Goal: Transaction & Acquisition: Purchase product/service

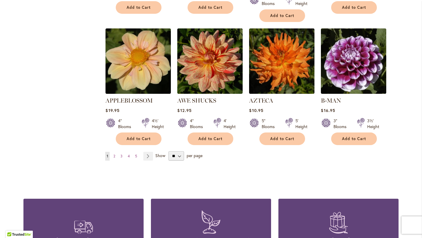
scroll to position [478, 0]
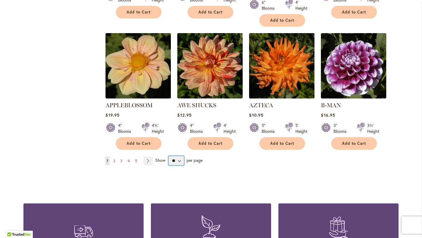
click at [178, 156] on select "** ** ** **" at bounding box center [176, 160] width 16 height 9
select select "**"
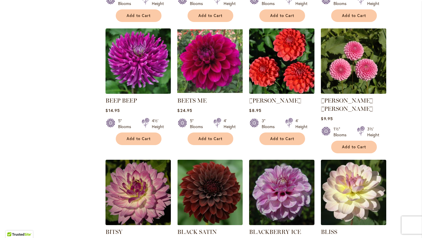
scroll to position [972, 0]
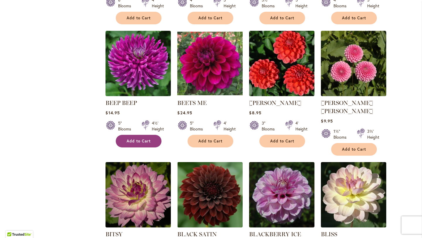
click at [143, 138] on span "Add to Cart" at bounding box center [138, 140] width 24 height 5
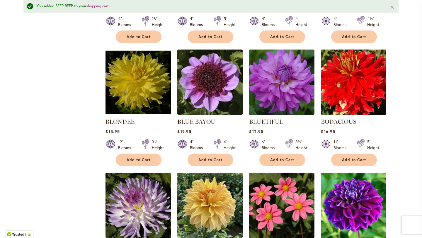
scroll to position [1224, 0]
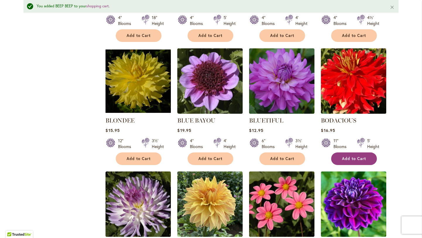
click at [355, 156] on span "Add to Cart" at bounding box center [354, 158] width 24 height 5
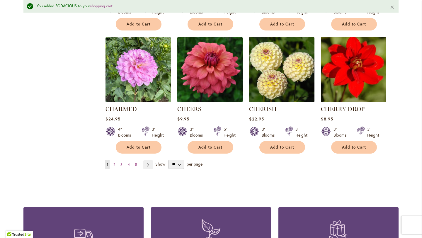
scroll to position [1980, 0]
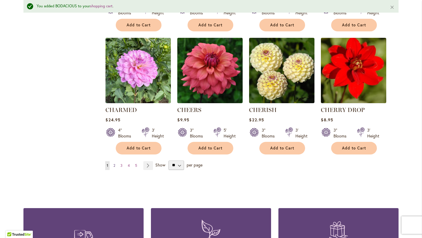
click at [112, 161] on link "Page 2" at bounding box center [114, 165] width 5 height 9
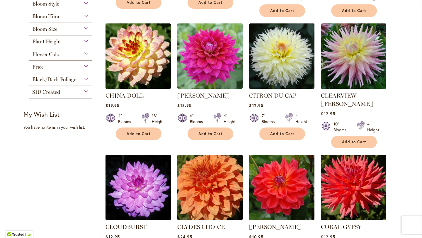
scroll to position [242, 0]
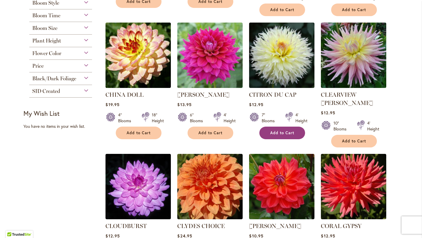
click at [287, 130] on span "Add to Cart" at bounding box center [282, 132] width 24 height 5
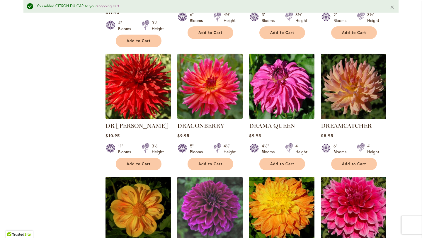
scroll to position [1121, 0]
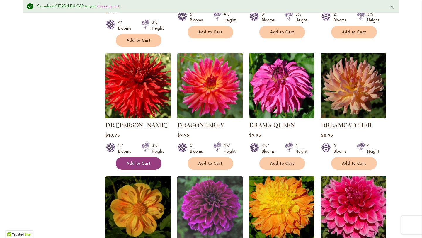
click at [145, 161] on span "Add to Cart" at bounding box center [138, 163] width 24 height 5
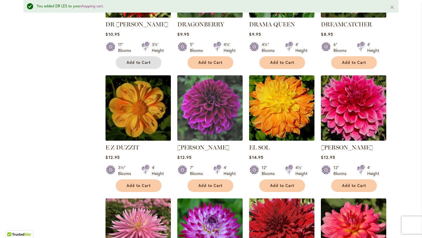
scroll to position [1220, 0]
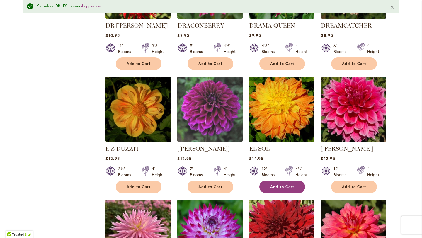
click at [284, 184] on span "Add to Cart" at bounding box center [282, 186] width 24 height 5
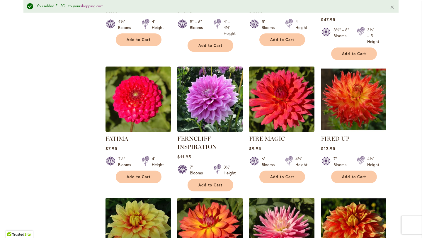
scroll to position [1612, 0]
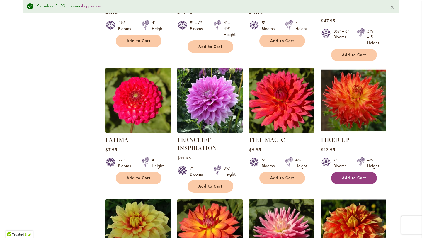
click at [357, 172] on button "Add to Cart" at bounding box center [354, 178] width 46 height 13
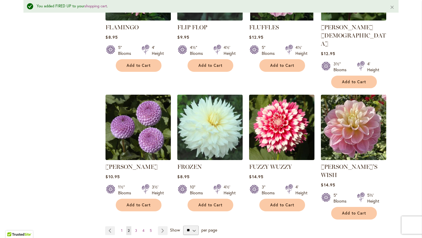
scroll to position [1979, 0]
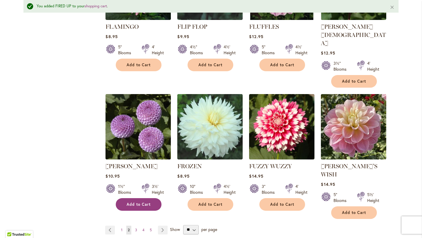
click at [135, 198] on button "Add to Cart" at bounding box center [139, 204] width 46 height 13
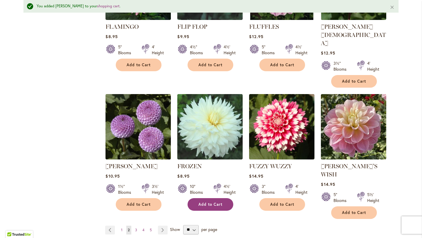
click at [211, 202] on span "Add to Cart" at bounding box center [210, 204] width 24 height 5
click at [135, 227] on span "3" at bounding box center [136, 229] width 2 height 4
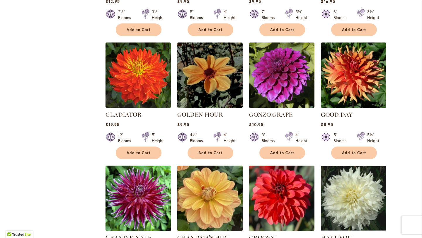
scroll to position [478, 0]
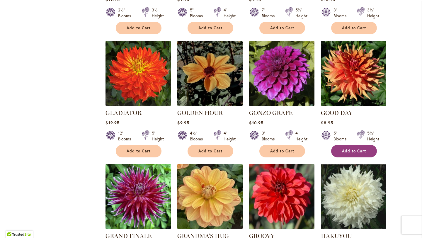
click at [347, 148] on span "Add to Cart" at bounding box center [354, 150] width 24 height 5
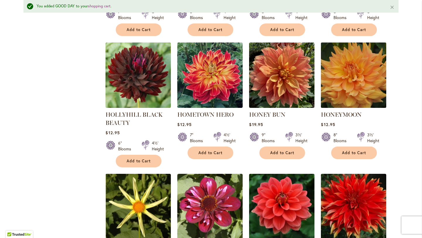
scroll to position [1130, 0]
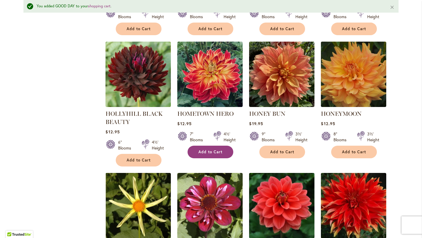
click at [220, 149] on span "Add to Cart" at bounding box center [210, 151] width 24 height 5
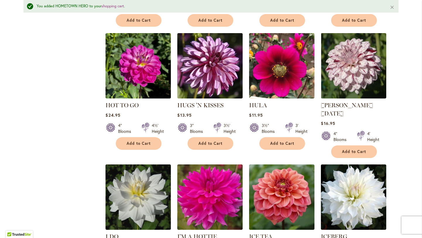
scroll to position [1386, 0]
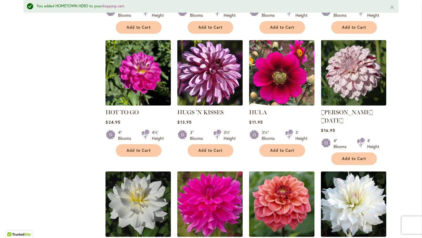
click at [215, 73] on img at bounding box center [210, 72] width 69 height 69
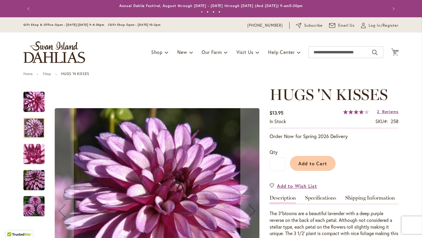
click at [42, 150] on img "HUGS 'N KISSES" at bounding box center [34, 154] width 42 height 32
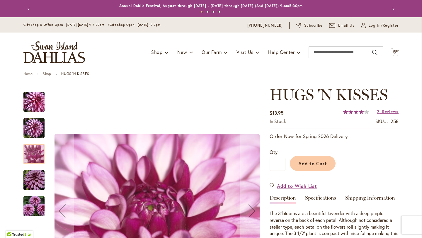
click at [40, 170] on img "HUGS 'N KISSES" at bounding box center [34, 180] width 42 height 28
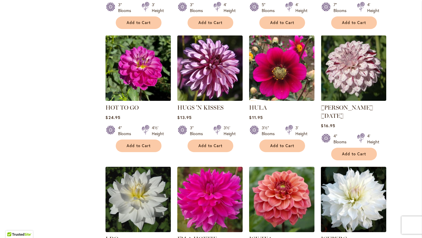
scroll to position [1374, 0]
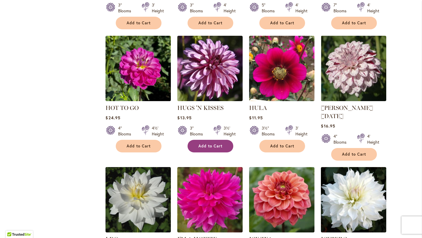
click at [202, 143] on span "Add to Cart" at bounding box center [210, 145] width 24 height 5
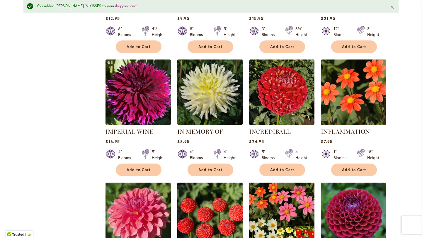
scroll to position [1622, 0]
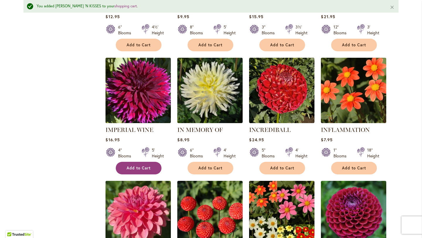
click at [150, 162] on button "Add to Cart" at bounding box center [139, 168] width 46 height 13
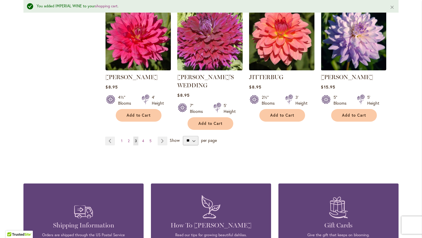
scroll to position [2041, 0]
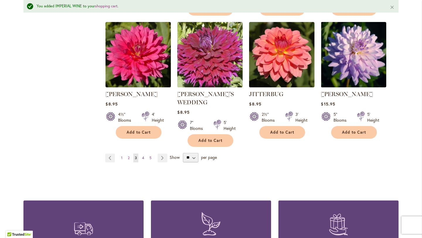
click at [143, 155] on span "4" at bounding box center [143, 157] width 2 height 4
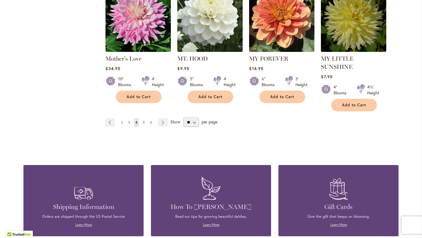
scroll to position [2090, 0]
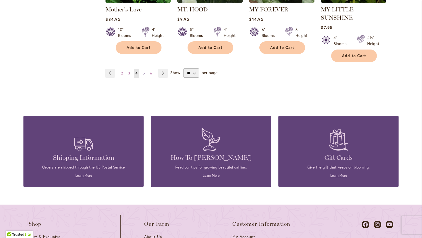
click at [145, 69] on link "Page 5" at bounding box center [143, 73] width 5 height 9
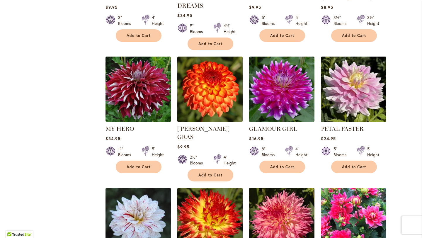
scroll to position [999, 0]
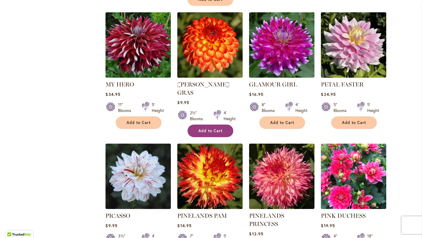
click at [207, 124] on button "Add to Cart" at bounding box center [210, 130] width 46 height 13
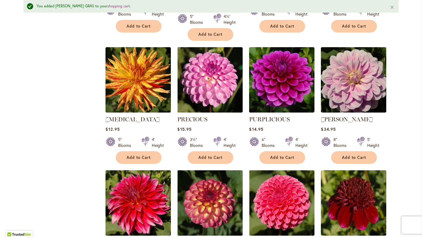
scroll to position [1495, 0]
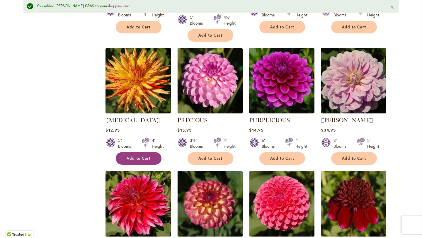
click at [148, 156] on span "Add to Cart" at bounding box center [138, 158] width 24 height 5
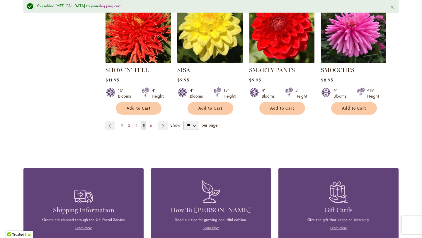
scroll to position [1988, 0]
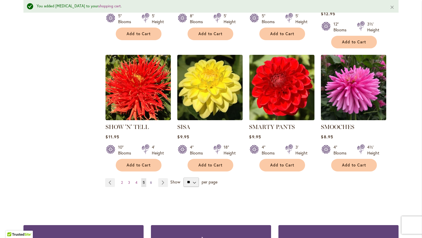
click at [152, 178] on link "Page 6" at bounding box center [150, 182] width 5 height 9
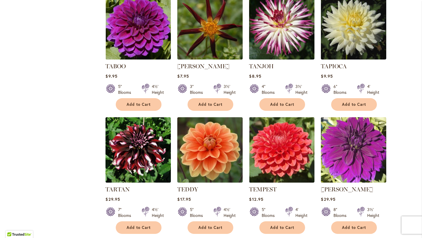
scroll to position [763, 0]
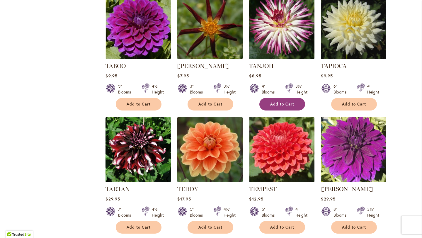
click at [285, 102] on span "Add to Cart" at bounding box center [282, 104] width 24 height 5
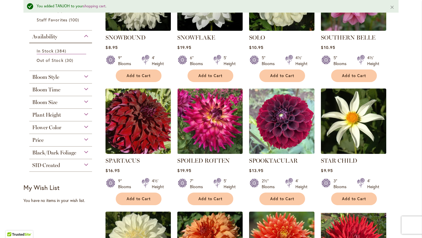
scroll to position [0, 0]
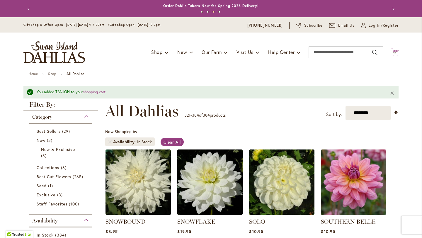
click at [394, 53] on span "15" at bounding box center [395, 53] width 4 height 4
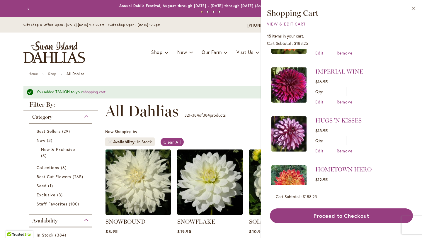
scroll to position [132, 0]
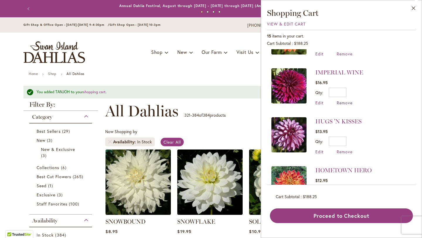
click at [343, 102] on span "Remove" at bounding box center [344, 103] width 16 height 6
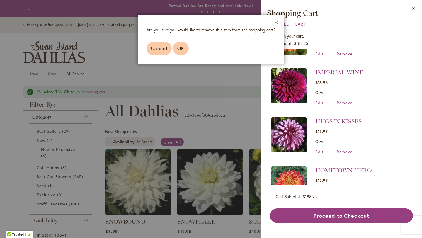
click at [183, 48] on span "OK" at bounding box center [180, 48] width 7 height 6
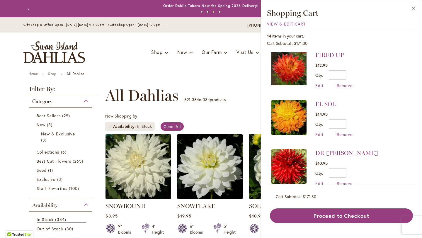
scroll to position [398, 0]
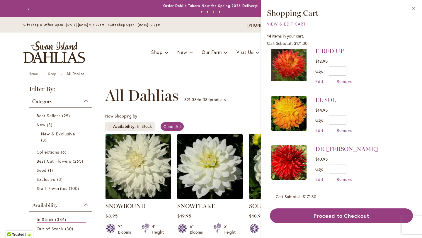
click at [345, 127] on span "Remove" at bounding box center [344, 130] width 16 height 6
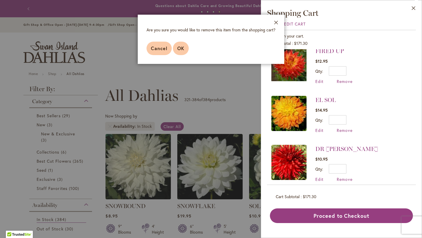
click at [177, 50] on span "OK" at bounding box center [180, 48] width 7 height 6
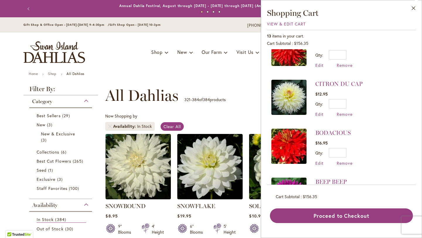
scroll to position [464, 0]
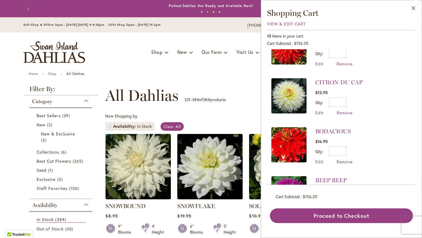
click at [343, 159] on span "Remove" at bounding box center [344, 162] width 16 height 6
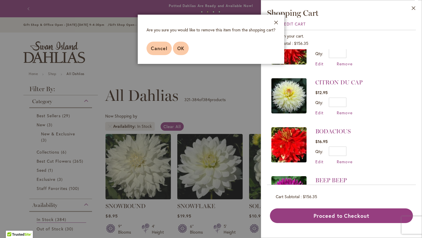
click at [182, 48] on span "OK" at bounding box center [180, 48] width 7 height 6
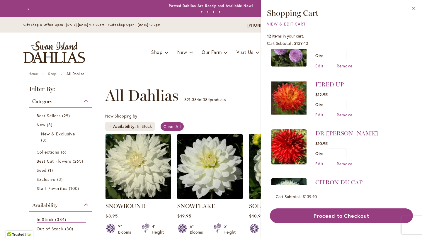
scroll to position [364, 0]
click at [342, 112] on span "Remove" at bounding box center [344, 115] width 16 height 6
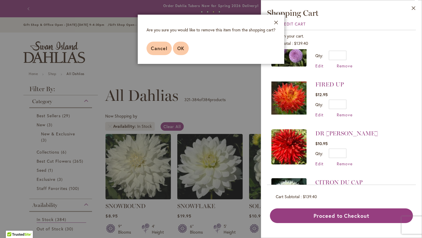
click at [181, 52] on button "OK" at bounding box center [181, 48] width 16 height 13
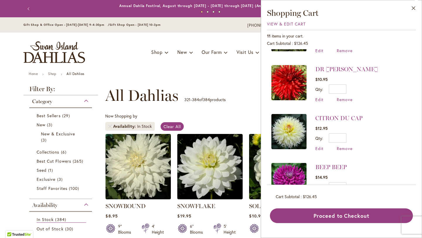
scroll to position [380, 0]
click at [347, 145] on span "Remove" at bounding box center [344, 148] width 16 height 6
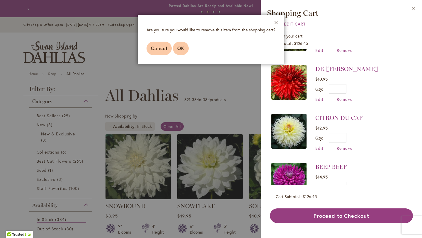
click at [184, 48] on button "OK" at bounding box center [181, 48] width 16 height 13
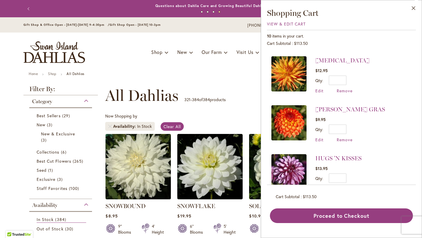
scroll to position [40, 0]
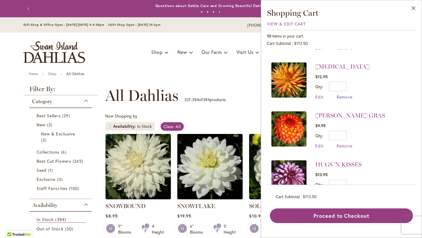
click at [341, 96] on span "Remove" at bounding box center [344, 97] width 16 height 6
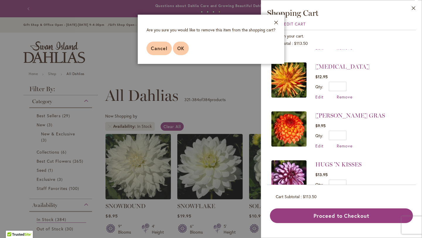
click at [181, 51] on button "OK" at bounding box center [181, 48] width 16 height 13
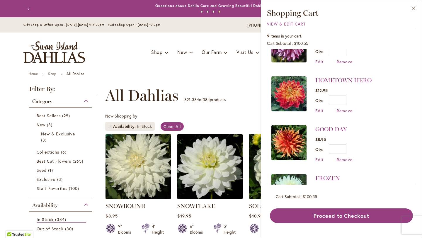
scroll to position [123, 0]
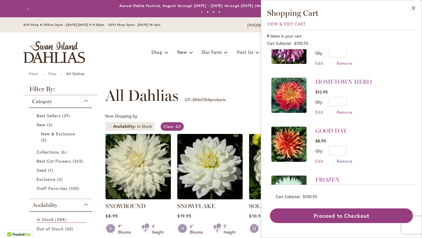
click at [343, 158] on span "Remove" at bounding box center [344, 161] width 16 height 6
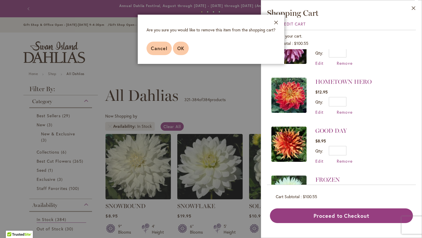
click at [183, 49] on span "OK" at bounding box center [180, 48] width 7 height 6
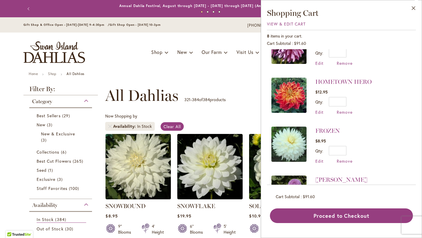
scroll to position [0, 0]
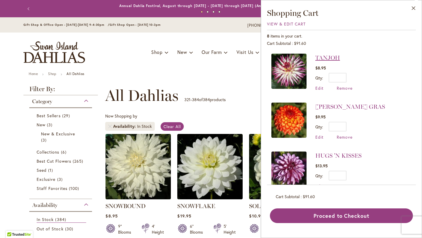
click at [332, 57] on link "TANJOH" at bounding box center [327, 57] width 25 height 7
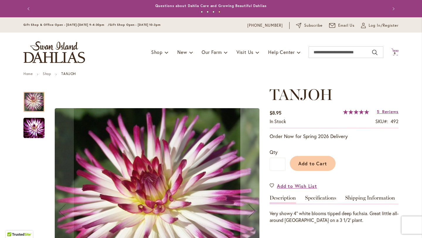
click at [395, 55] on span "Cart .cls-1 { fill: #231f20; }" at bounding box center [394, 52] width 7 height 8
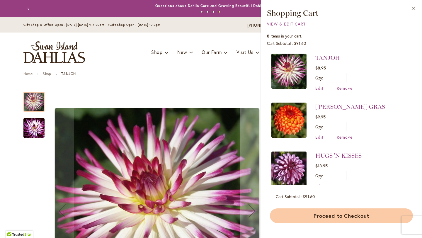
click at [348, 213] on button "Proceed to Checkout" at bounding box center [341, 215] width 143 height 15
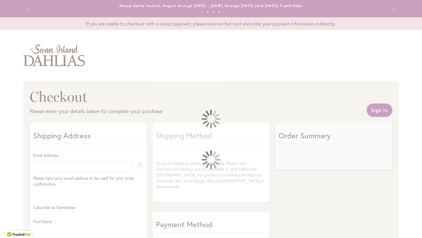
select select "**"
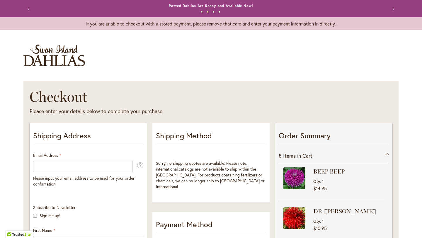
click at [0, 237] on div at bounding box center [0, 238] width 0 height 0
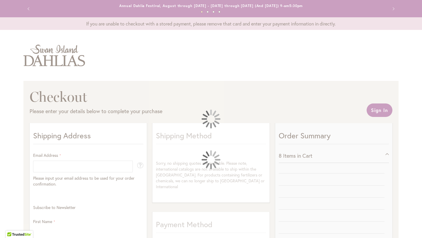
select select "**"
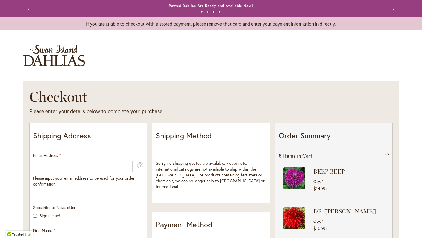
click at [0, 237] on div at bounding box center [0, 238] width 0 height 0
